Goal: Transaction & Acquisition: Purchase product/service

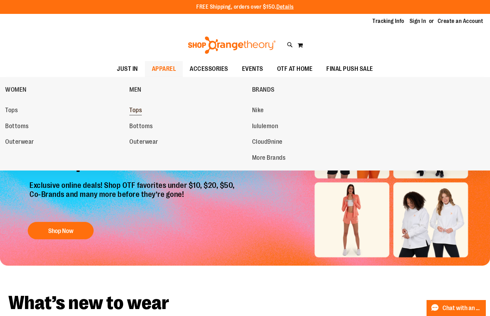
click at [143, 112] on link "Tops" at bounding box center [187, 110] width 116 height 12
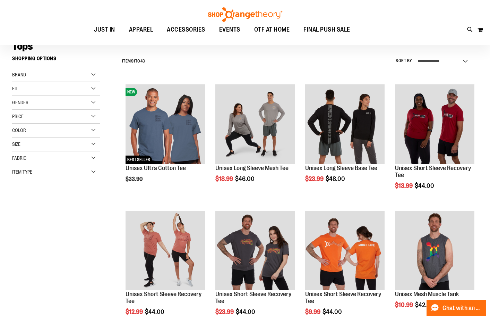
scroll to position [69, 0]
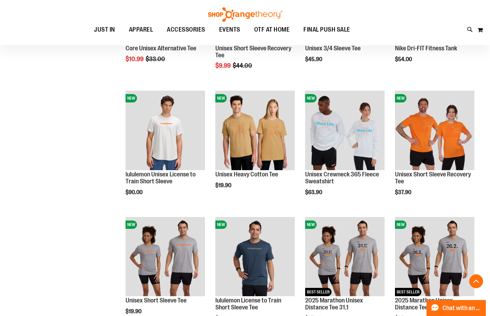
scroll to position [451, 0]
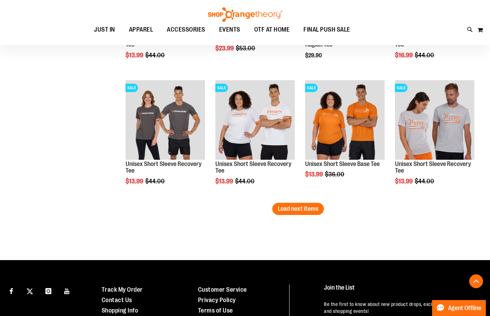
scroll to position [1076, 0]
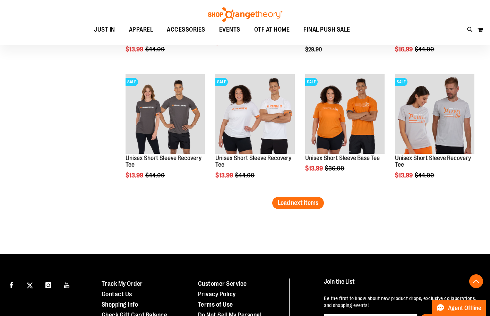
click at [296, 202] on span "Load next items" at bounding box center [298, 202] width 41 height 7
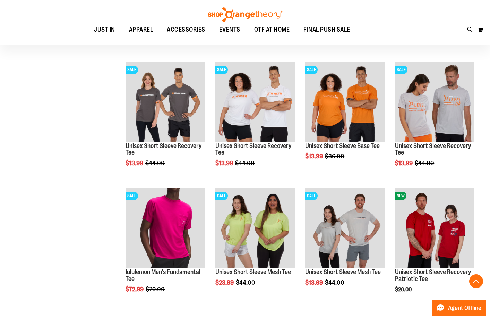
scroll to position [1076, 0]
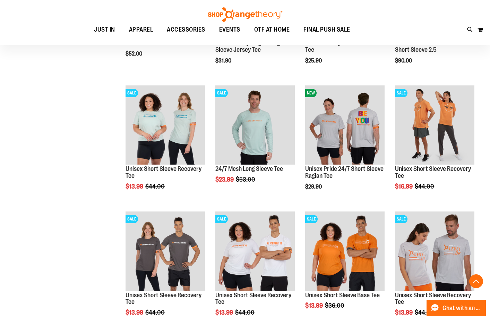
scroll to position [937, 0]
